Goal: Navigation & Orientation: Understand site structure

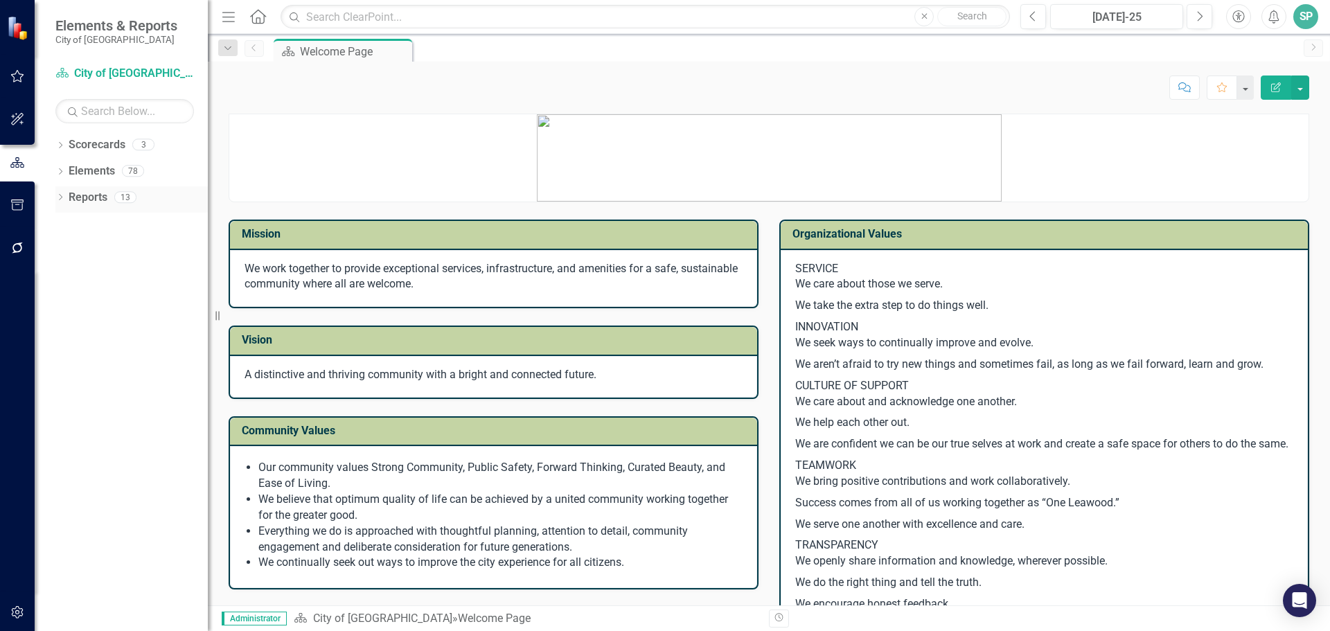
click at [91, 195] on link "Reports" at bounding box center [88, 198] width 39 height 16
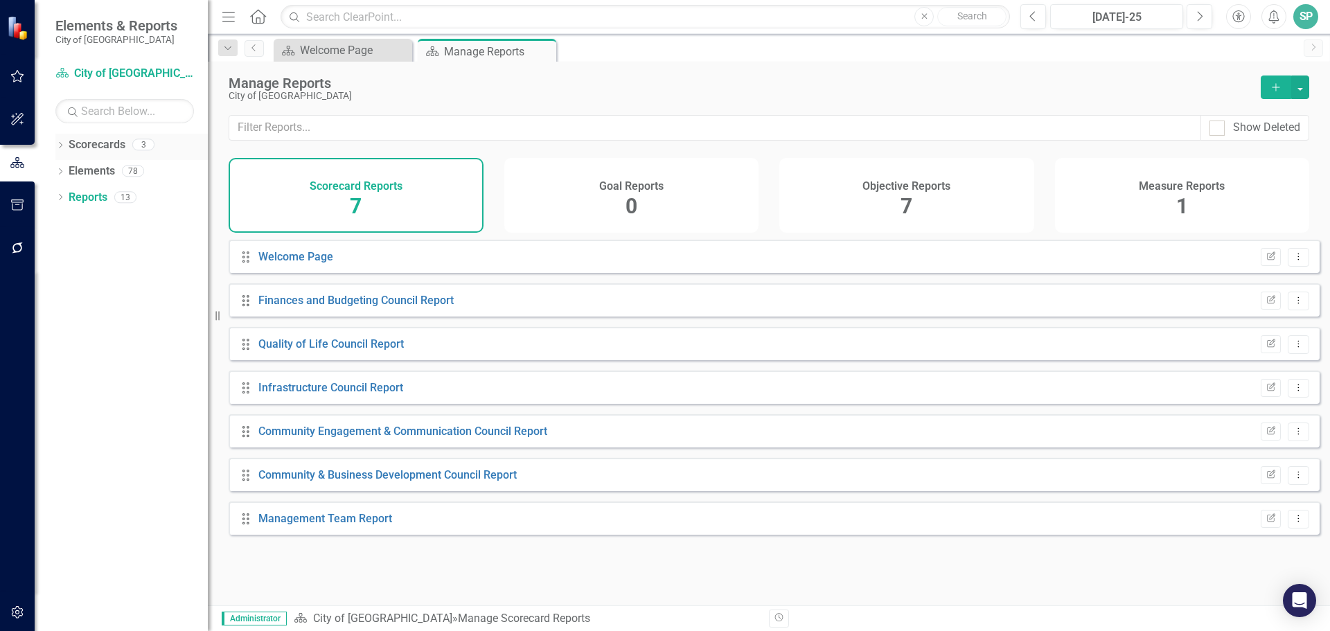
click at [118, 144] on link "Scorecards" at bounding box center [97, 145] width 57 height 16
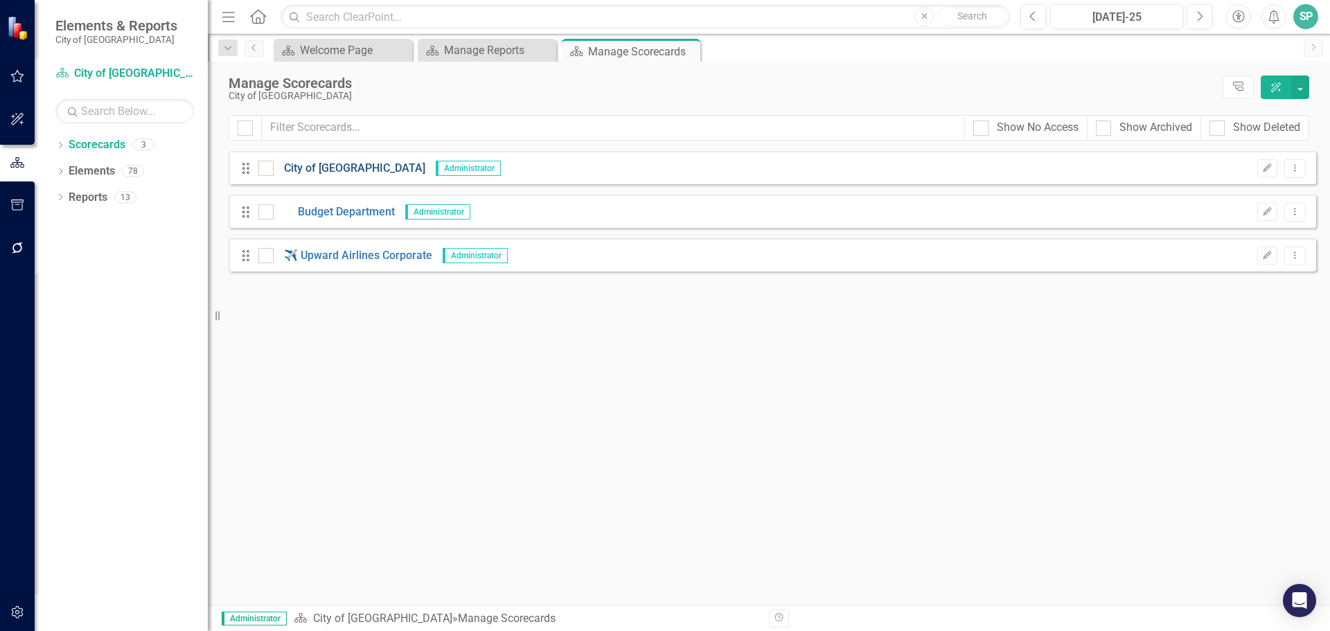
click at [354, 169] on link "City of [GEOGRAPHIC_DATA]" at bounding box center [350, 169] width 152 height 16
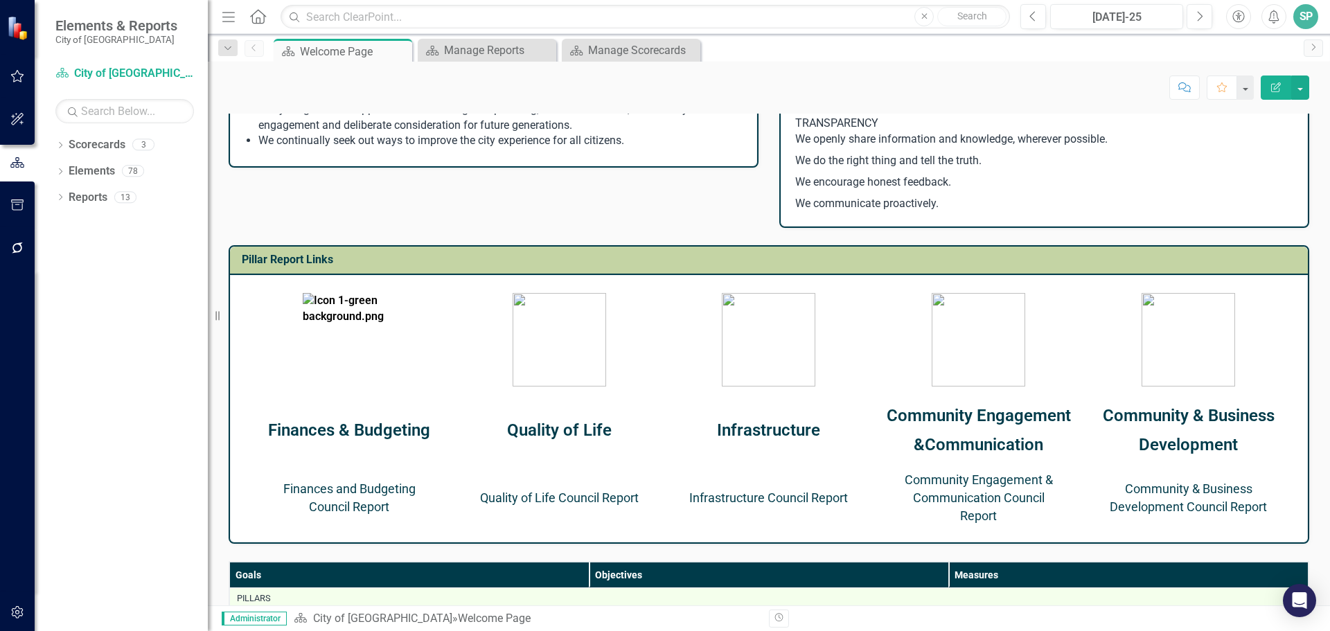
scroll to position [223, 0]
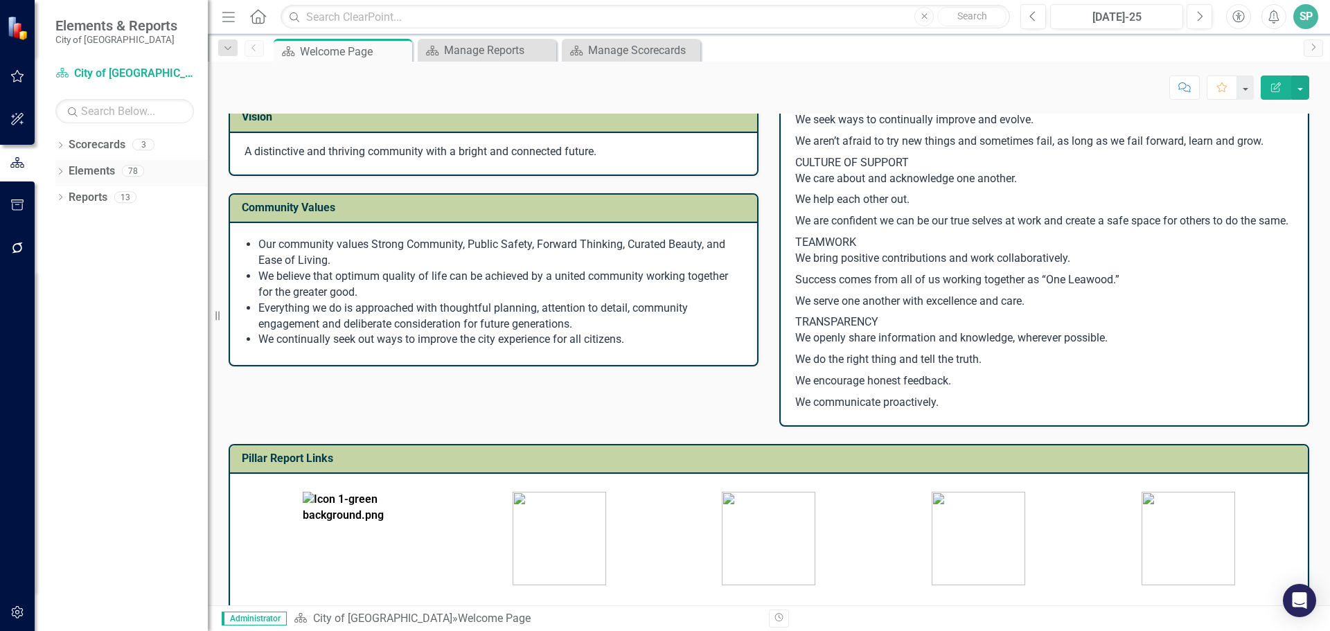
click at [87, 172] on link "Elements" at bounding box center [92, 171] width 46 height 16
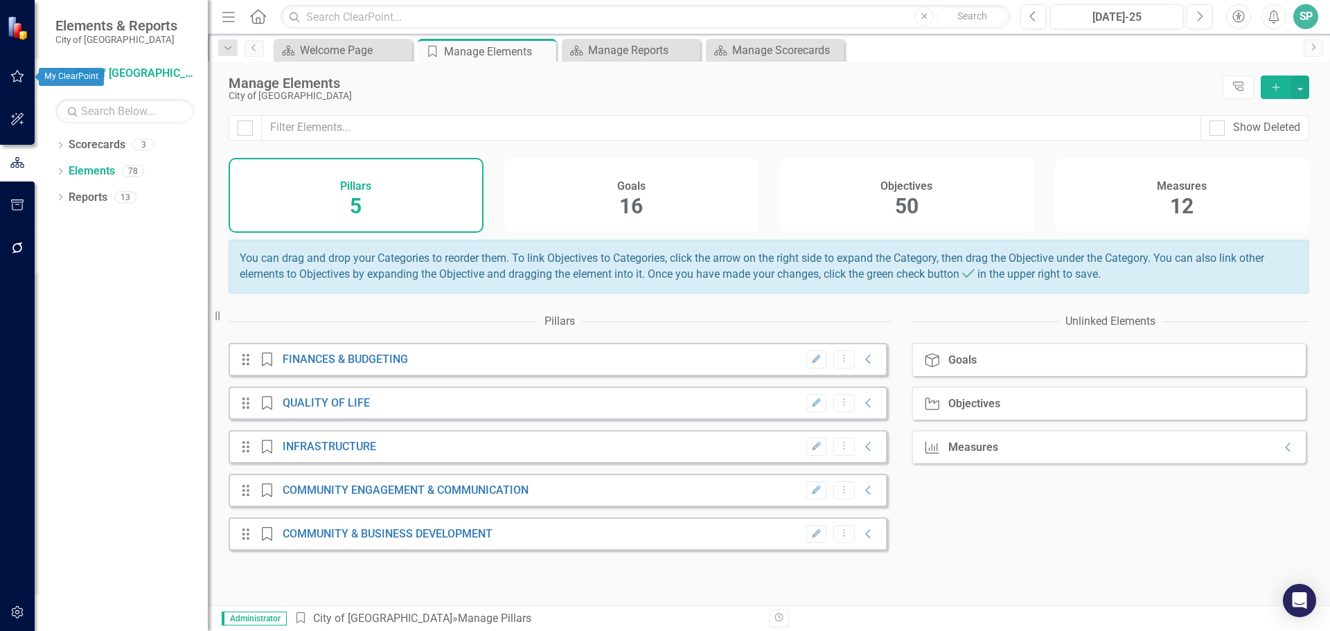
click at [19, 70] on button "button" at bounding box center [17, 76] width 31 height 29
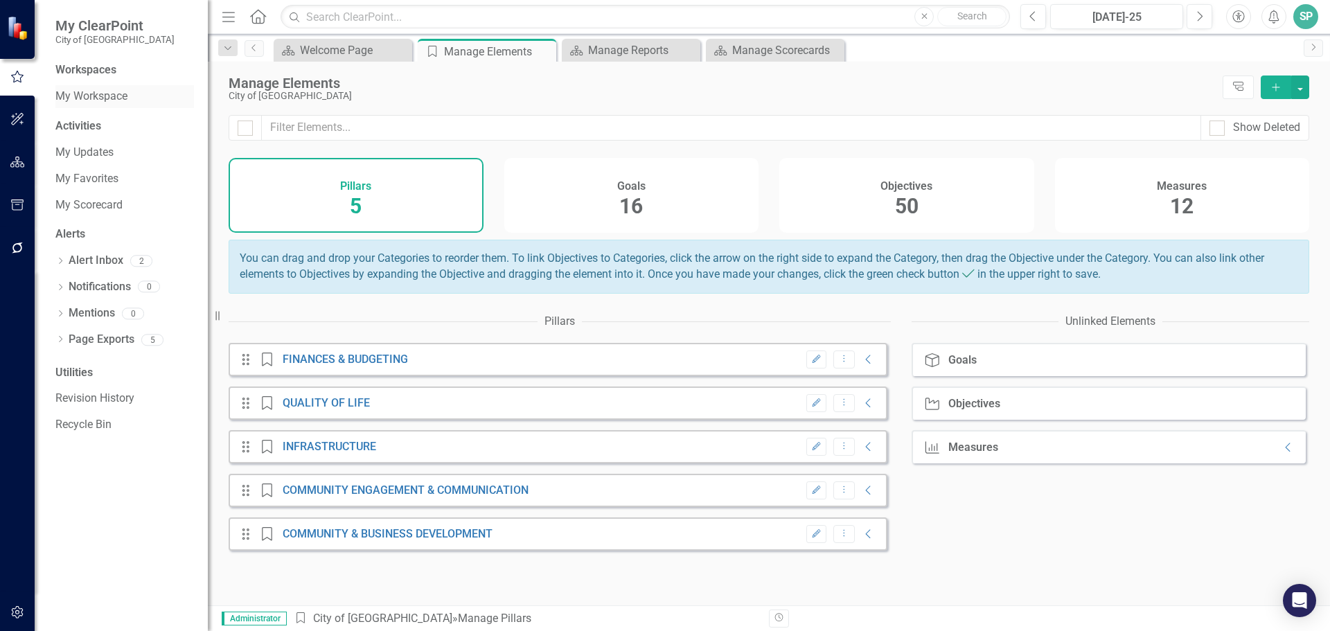
click at [82, 99] on link "My Workspace" at bounding box center [124, 97] width 139 height 16
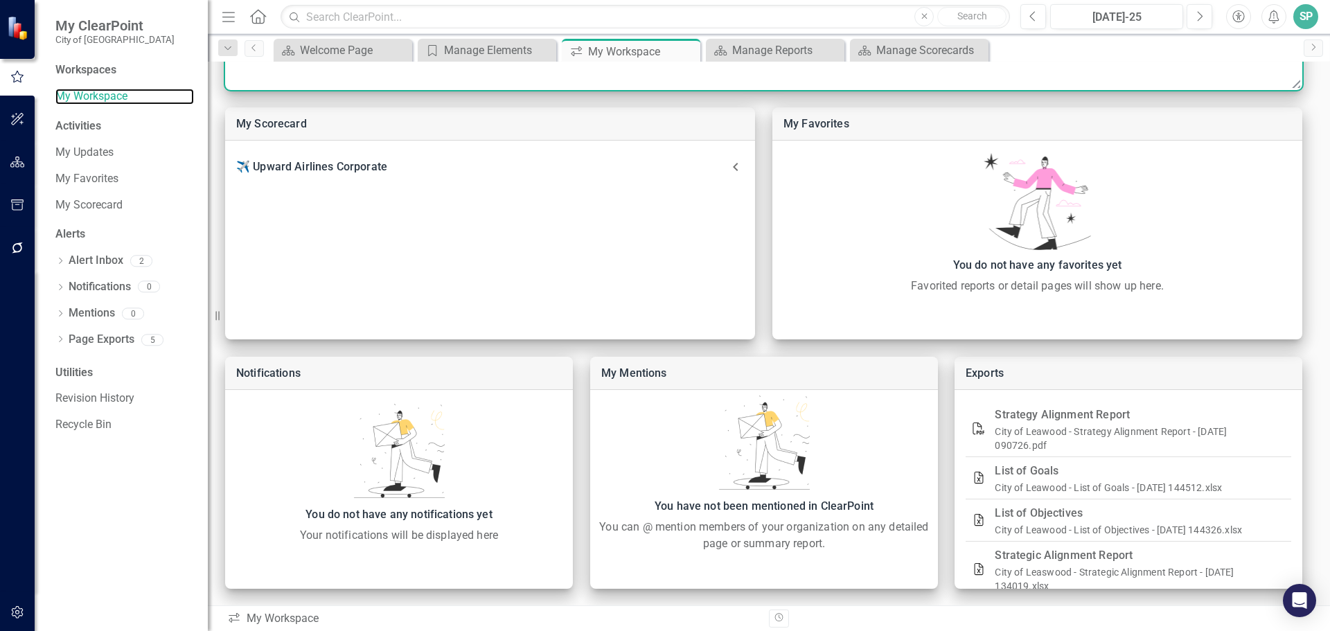
scroll to position [328, 0]
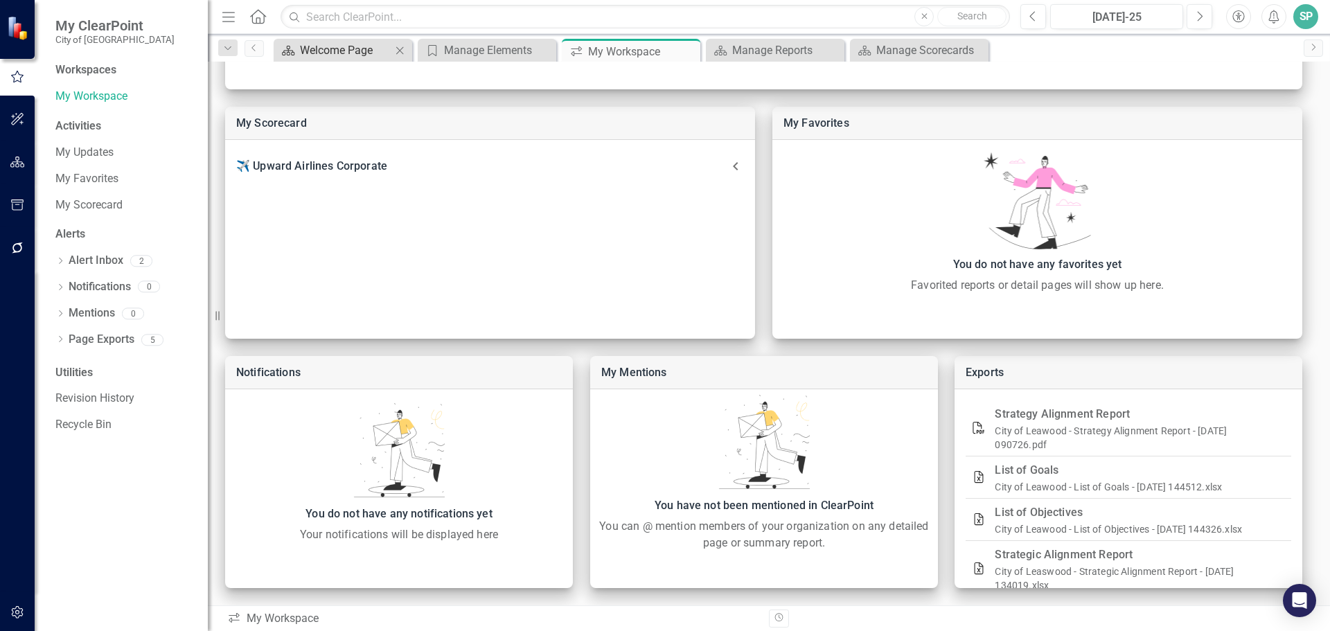
click at [302, 54] on div "Welcome Page" at bounding box center [345, 50] width 91 height 17
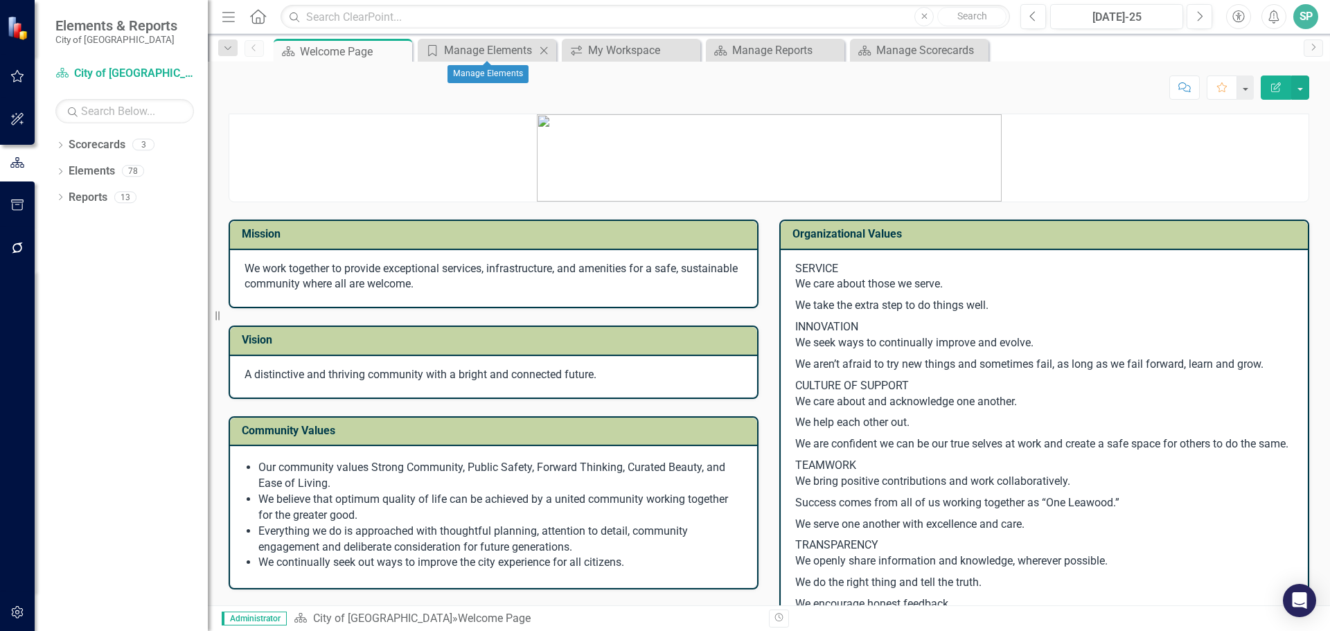
click at [547, 48] on icon at bounding box center [544, 50] width 8 height 8
click at [0, 0] on icon at bounding box center [0, 0] width 0 height 0
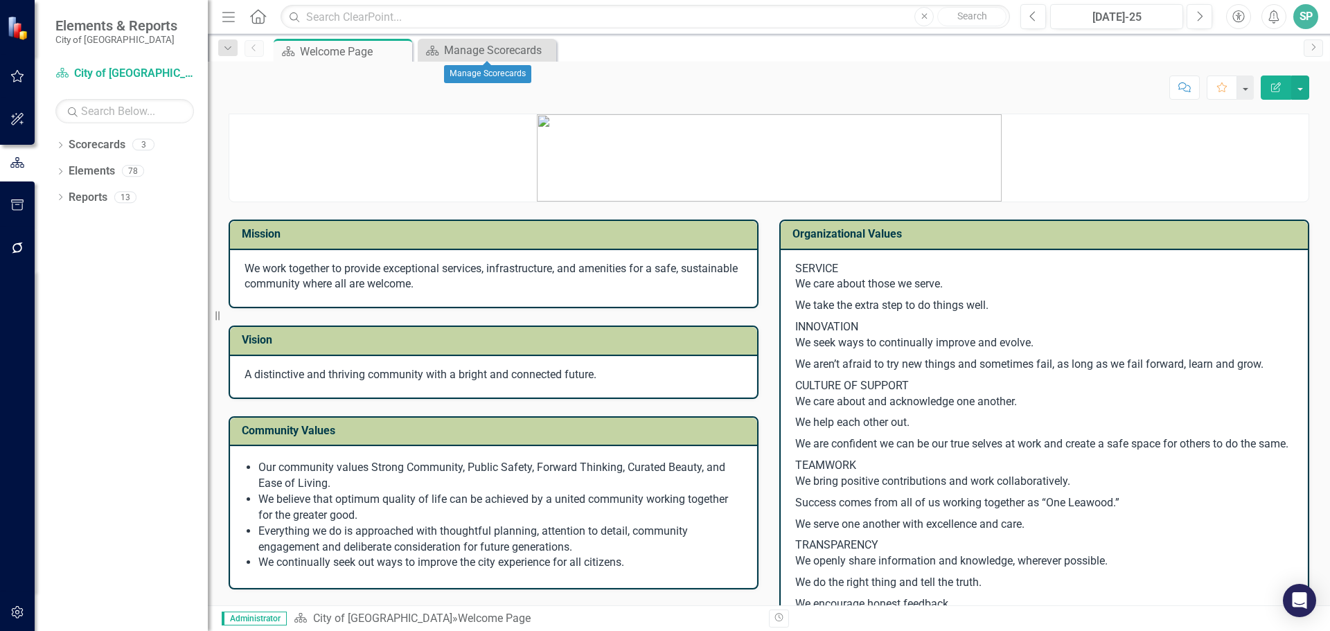
click at [0, 0] on icon at bounding box center [0, 0] width 0 height 0
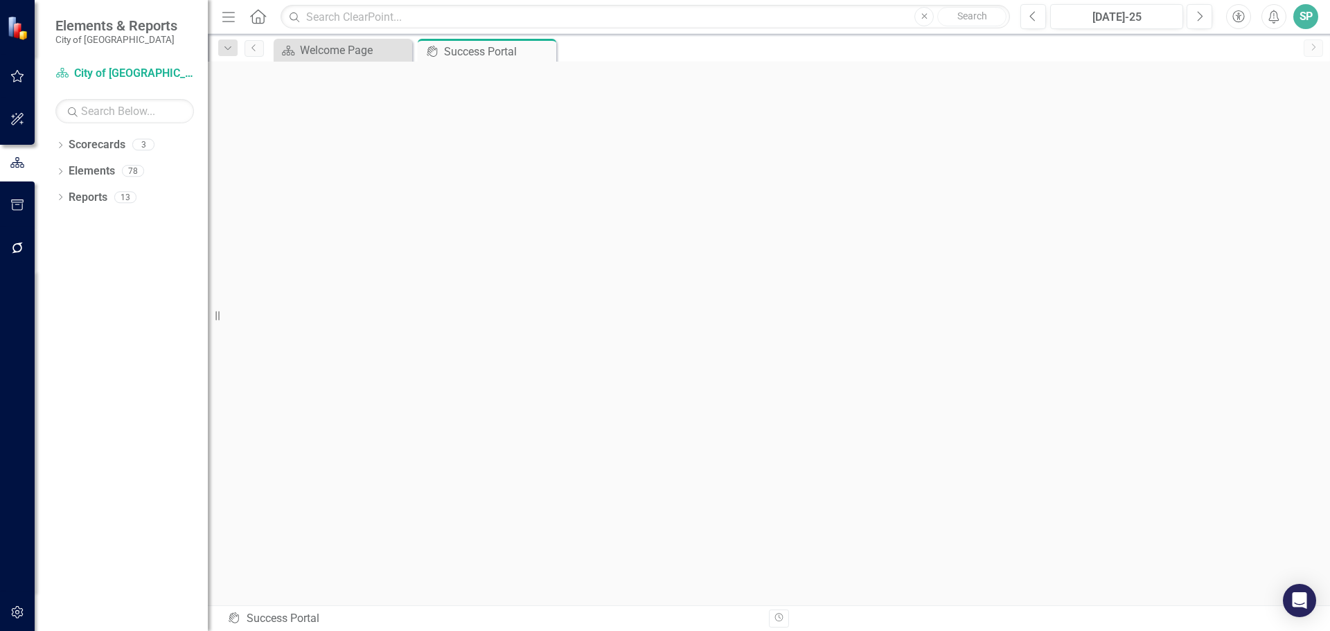
scroll to position [5, 0]
